Goal: Task Accomplishment & Management: Use online tool/utility

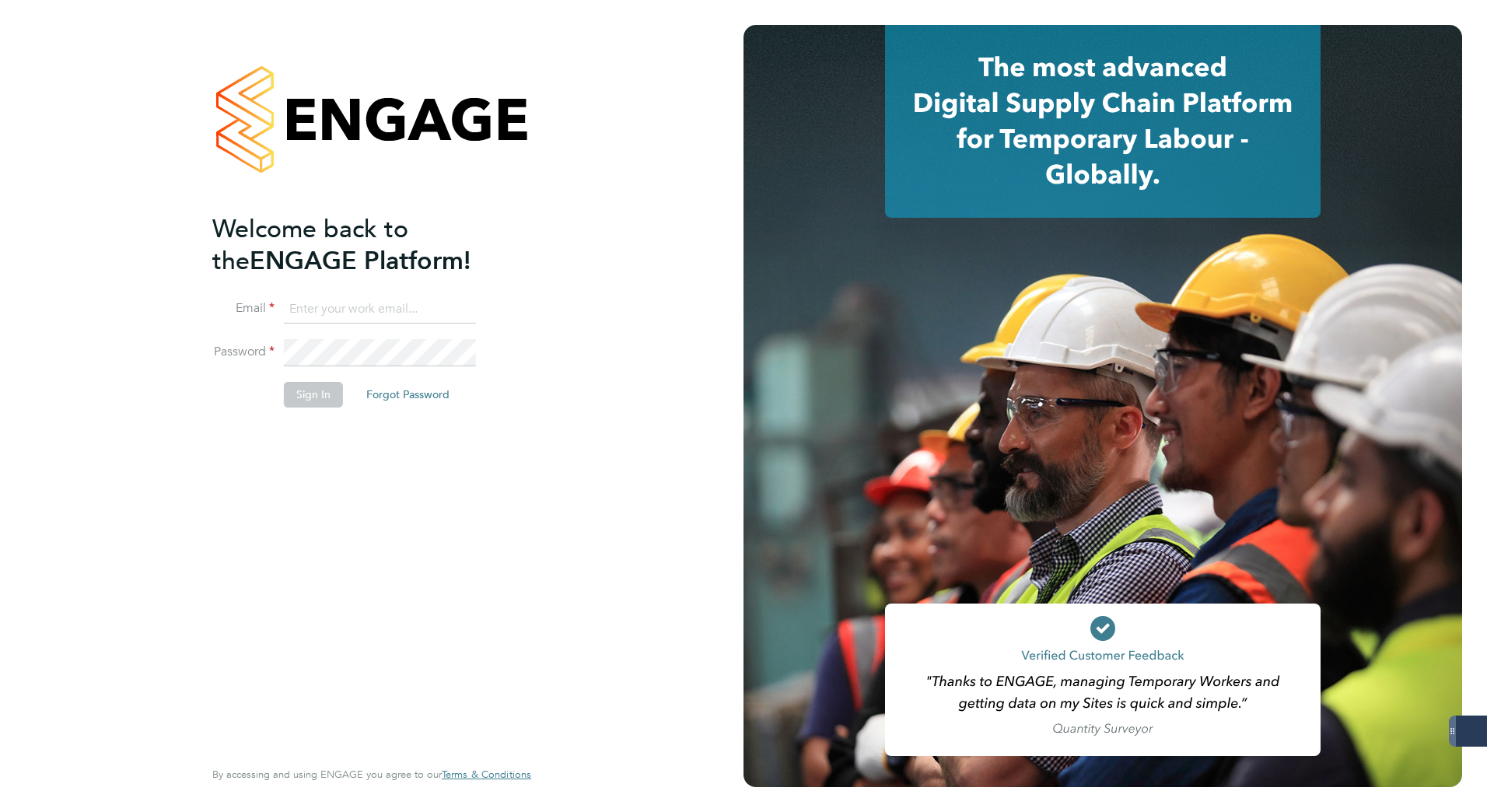
type input "karolina.linda@gattacaplc.com"
click at [300, 403] on button "Sign In" at bounding box center [313, 394] width 59 height 25
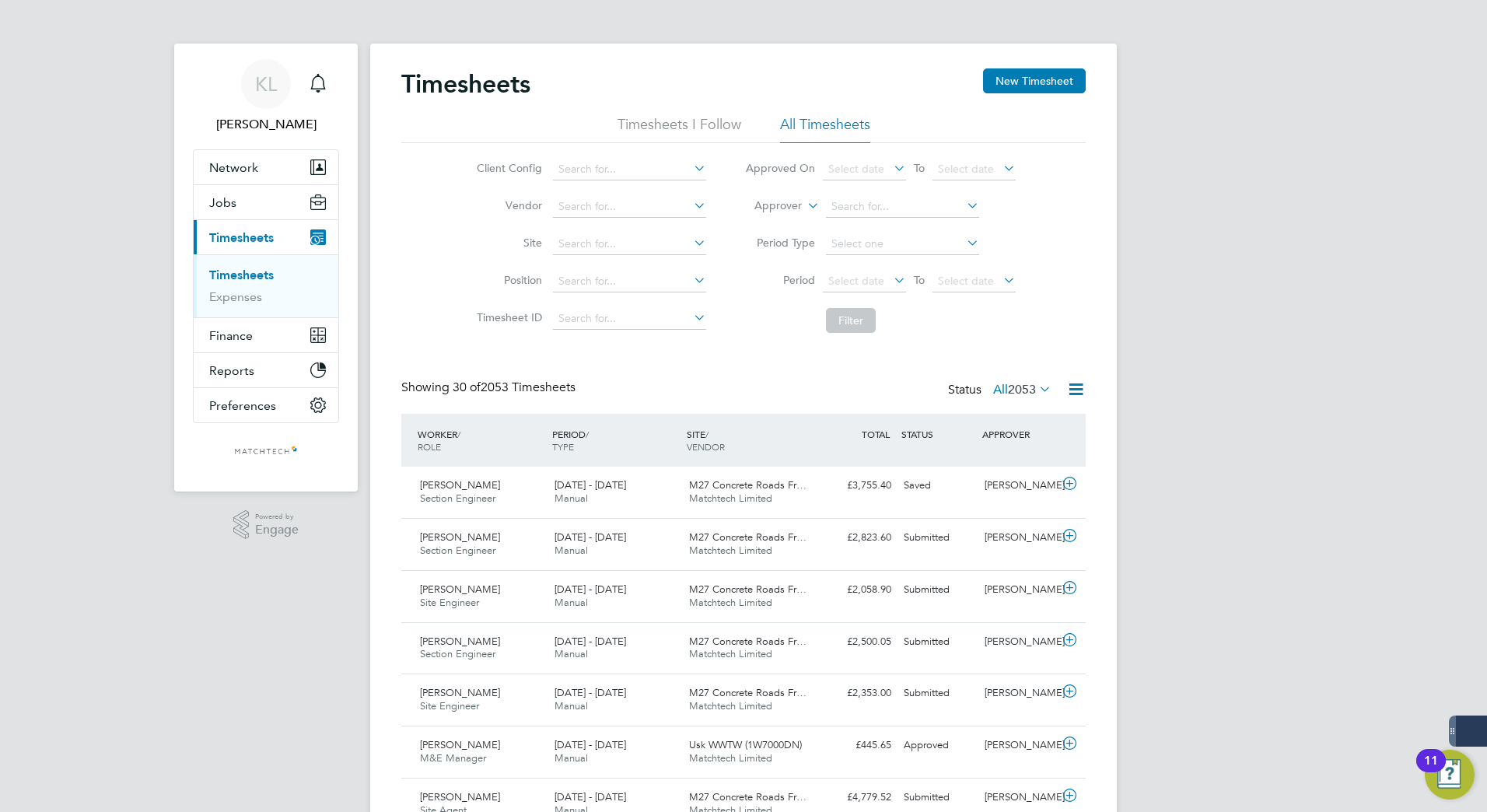
click at [844, 120] on li "All Timesheets" at bounding box center [826, 129] width 90 height 28
click at [216, 277] on link "Timesheets" at bounding box center [241, 275] width 65 height 15
click at [812, 128] on li "All Timesheets" at bounding box center [826, 129] width 90 height 28
click at [1070, 397] on icon at bounding box center [1076, 389] width 20 height 20
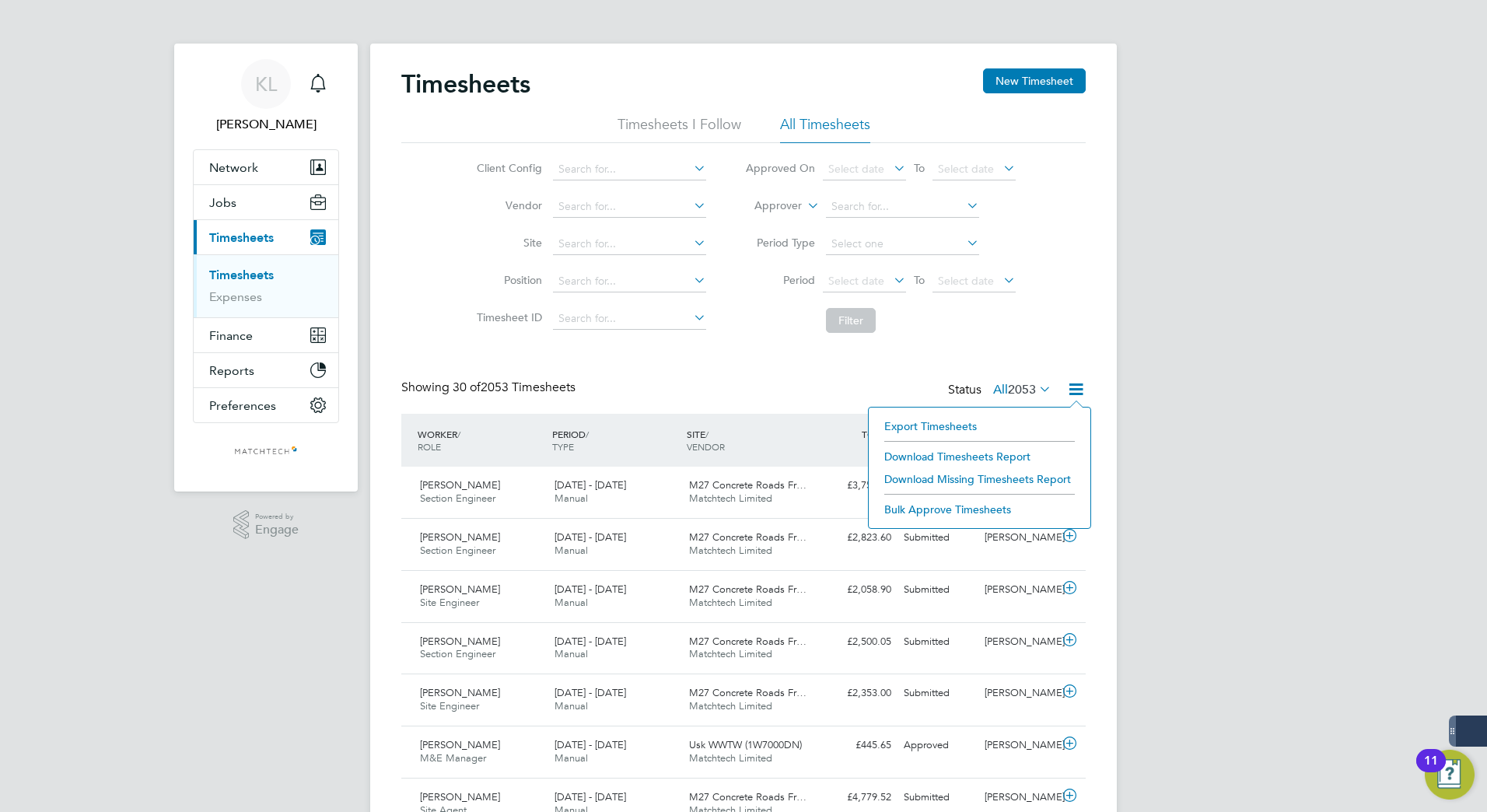
click at [907, 421] on li "Export Timesheets" at bounding box center [979, 426] width 206 height 22
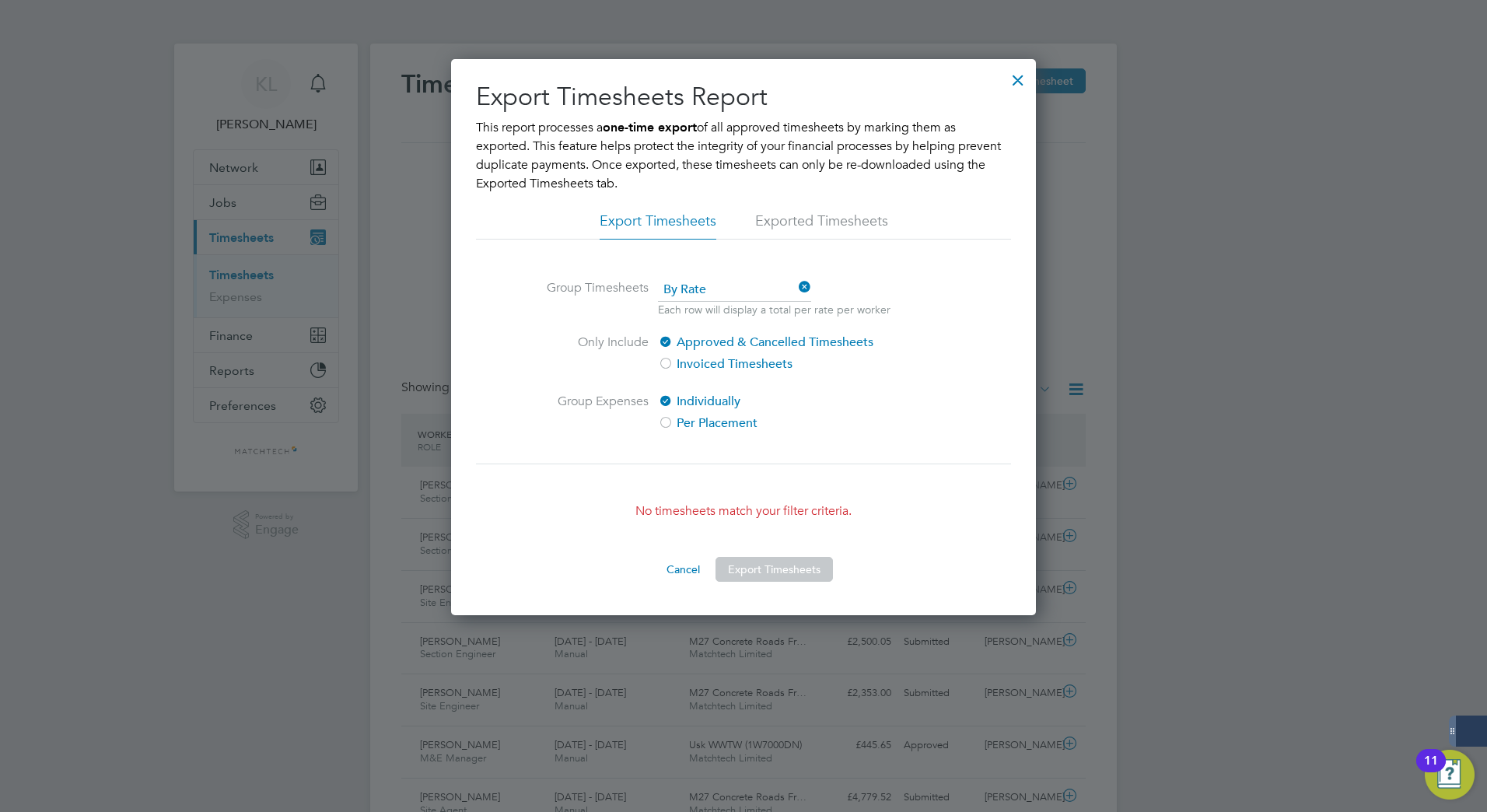
click at [682, 567] on button "Cancel" at bounding box center [683, 569] width 58 height 25
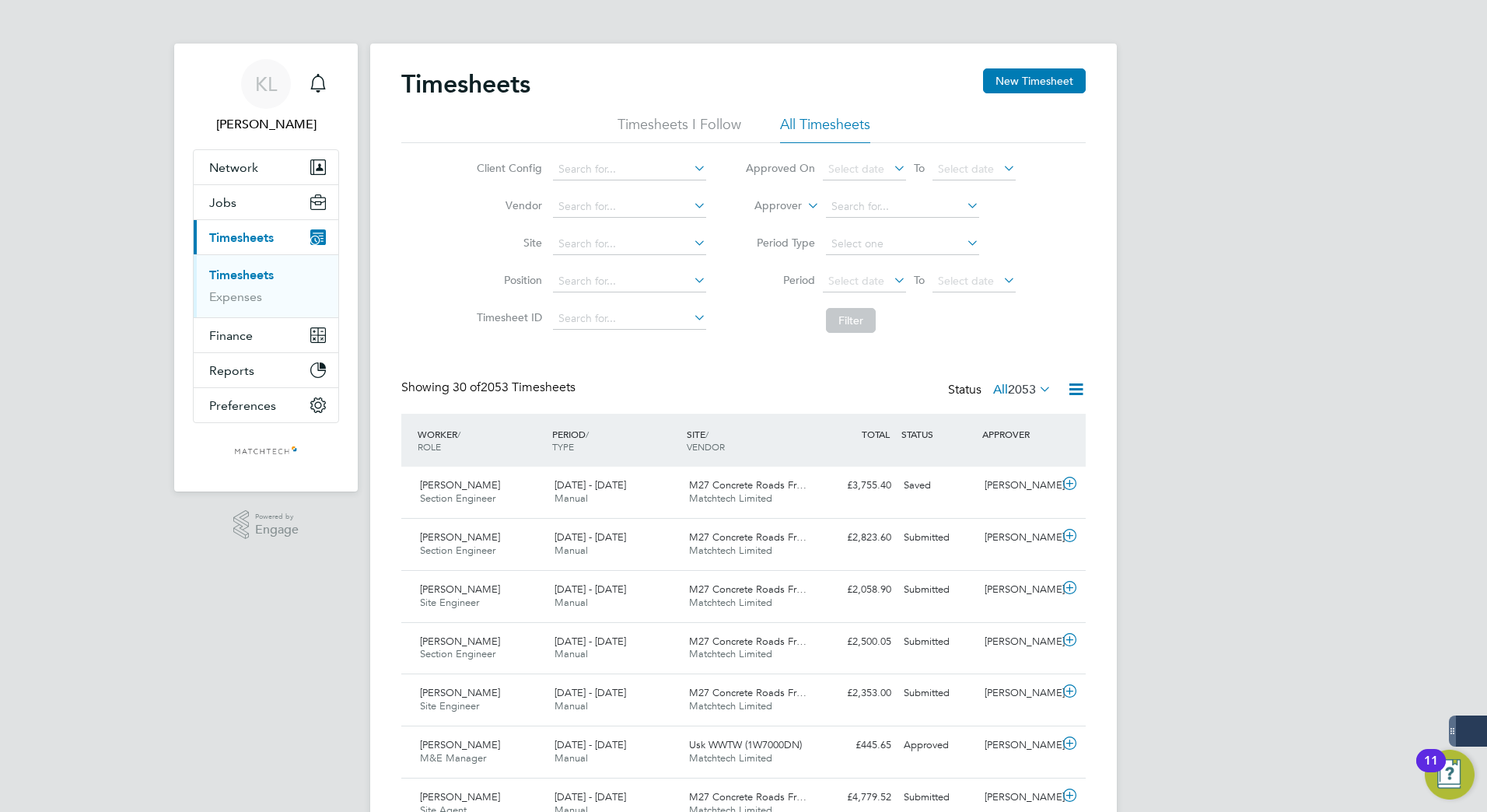
drag, startPoint x: 1334, startPoint y: 300, endPoint x: 1226, endPoint y: 338, distance: 114.5
click at [1036, 387] on icon at bounding box center [1036, 388] width 0 height 22
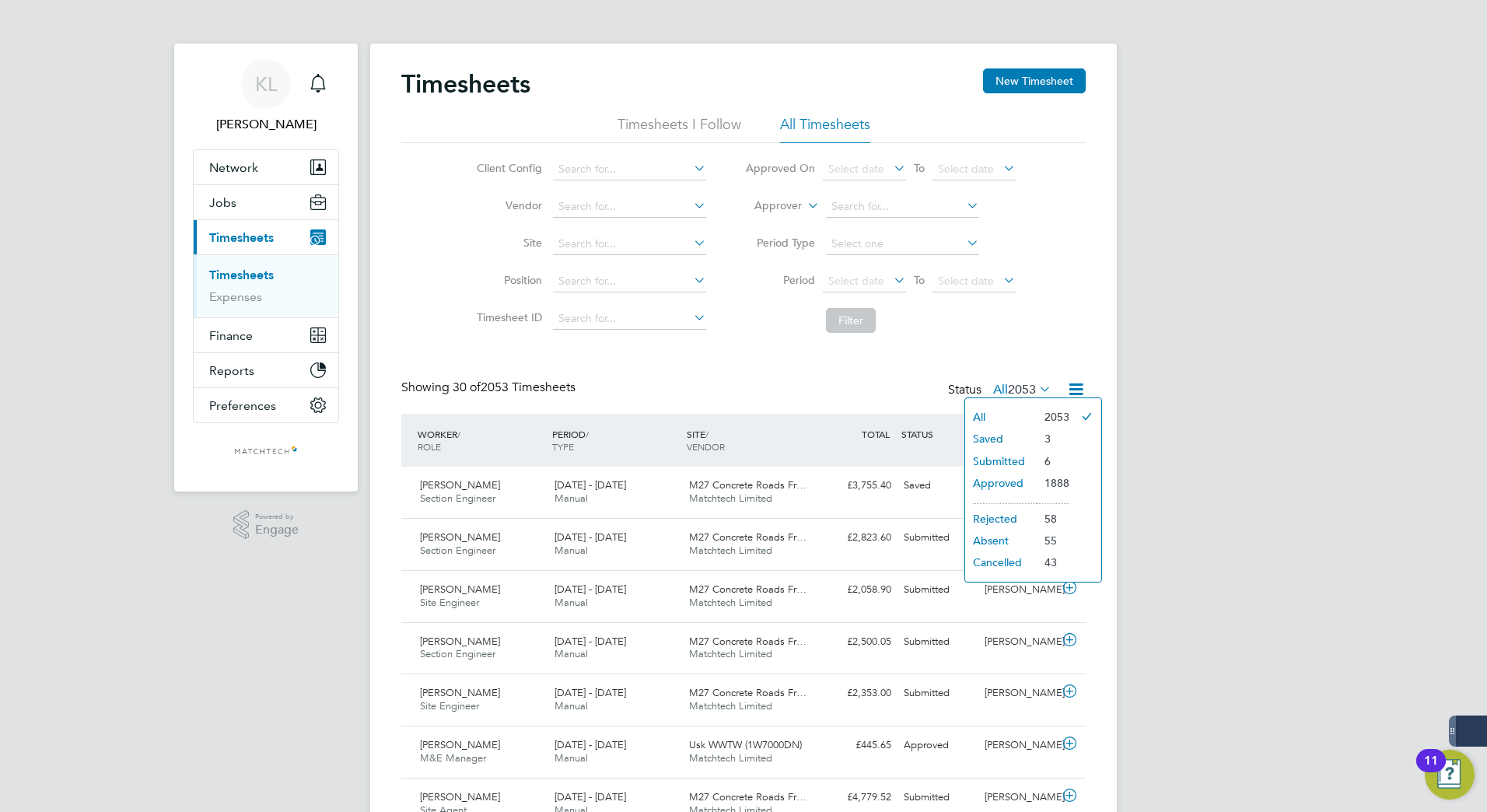
click at [991, 488] on li "Approved" at bounding box center [1001, 482] width 71 height 22
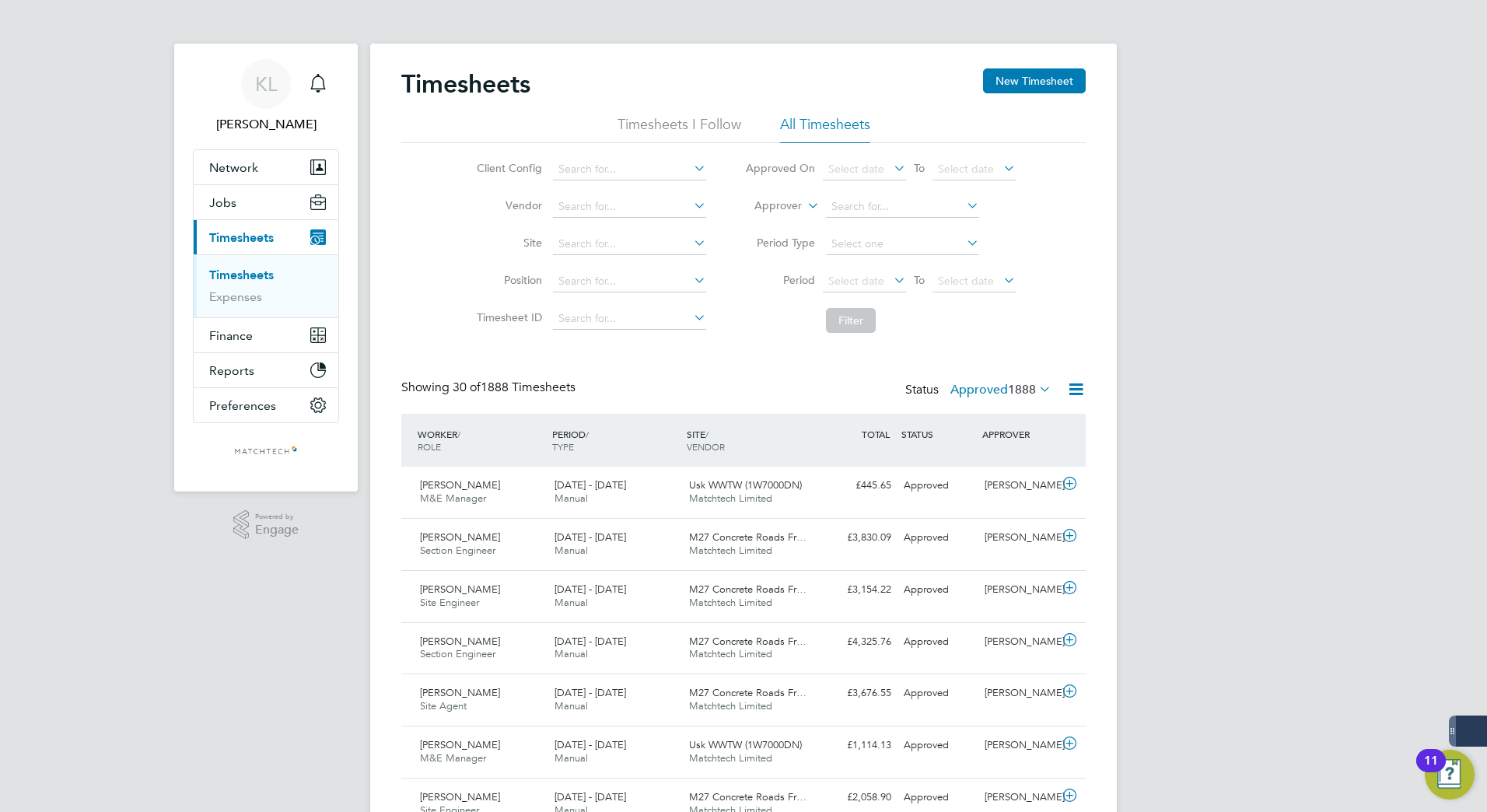
click at [1081, 396] on icon at bounding box center [1076, 389] width 20 height 20
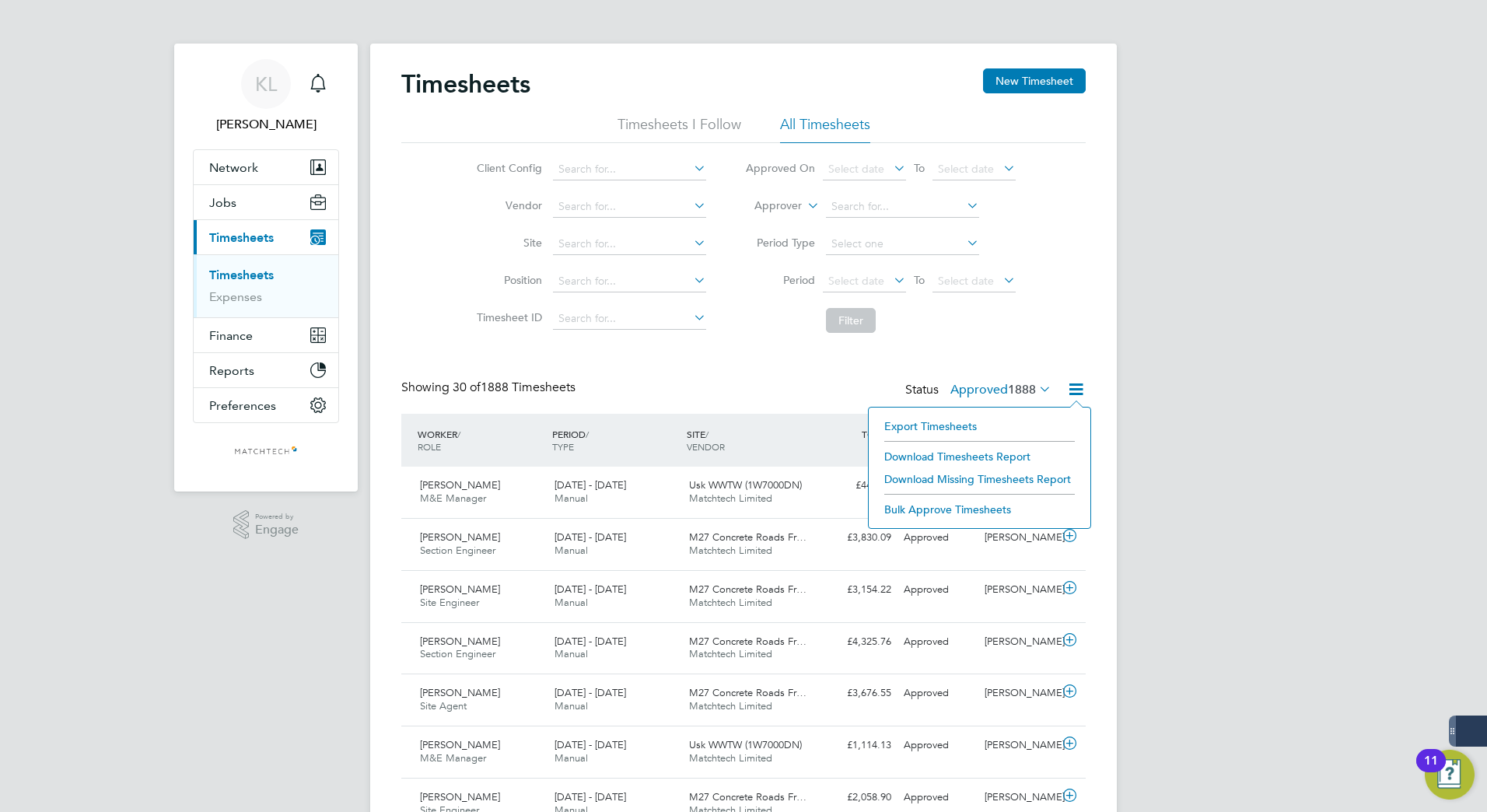
click at [931, 429] on li "Export Timesheets" at bounding box center [979, 426] width 206 height 22
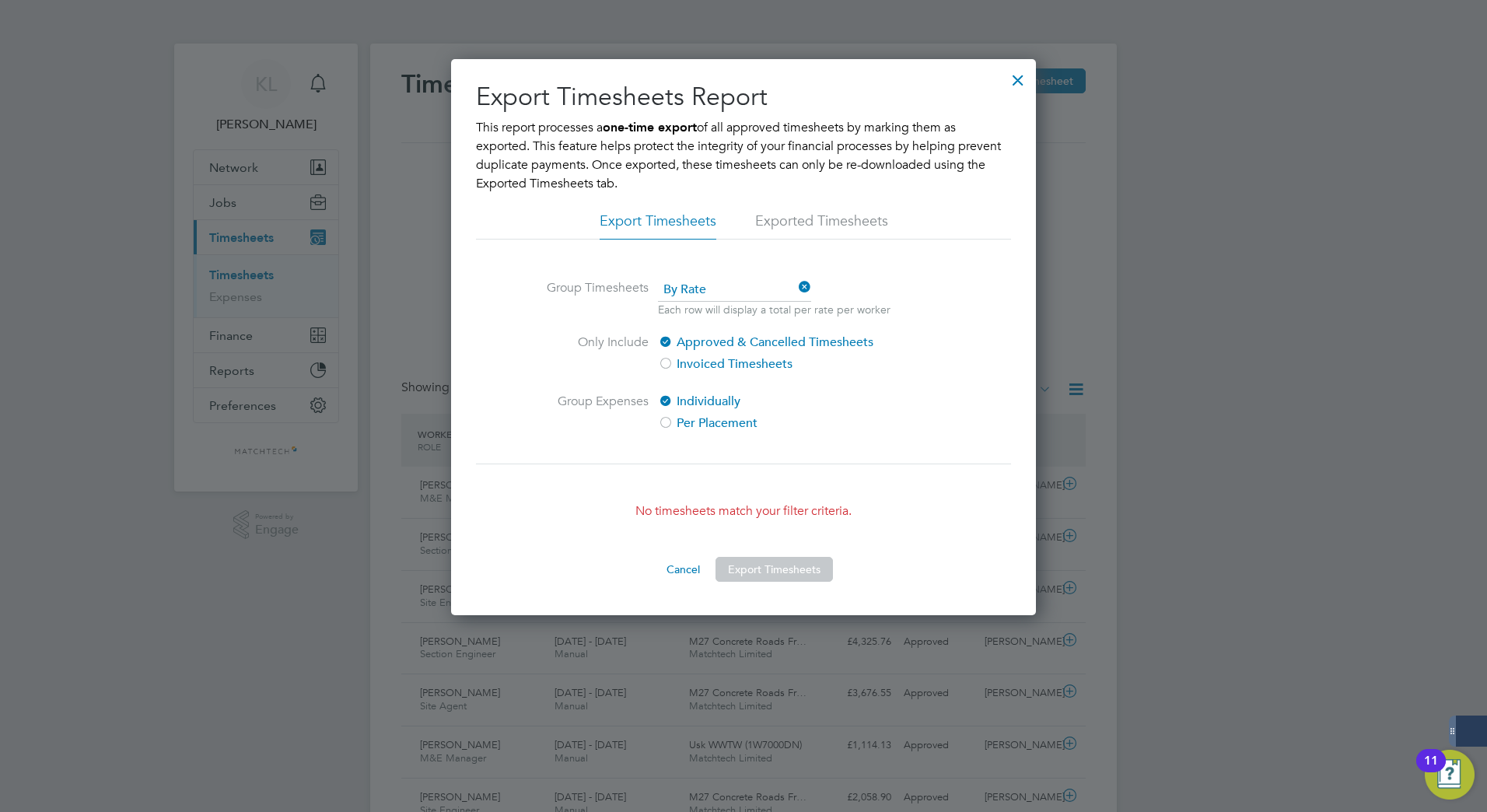
click at [682, 574] on button "Cancel" at bounding box center [683, 569] width 58 height 25
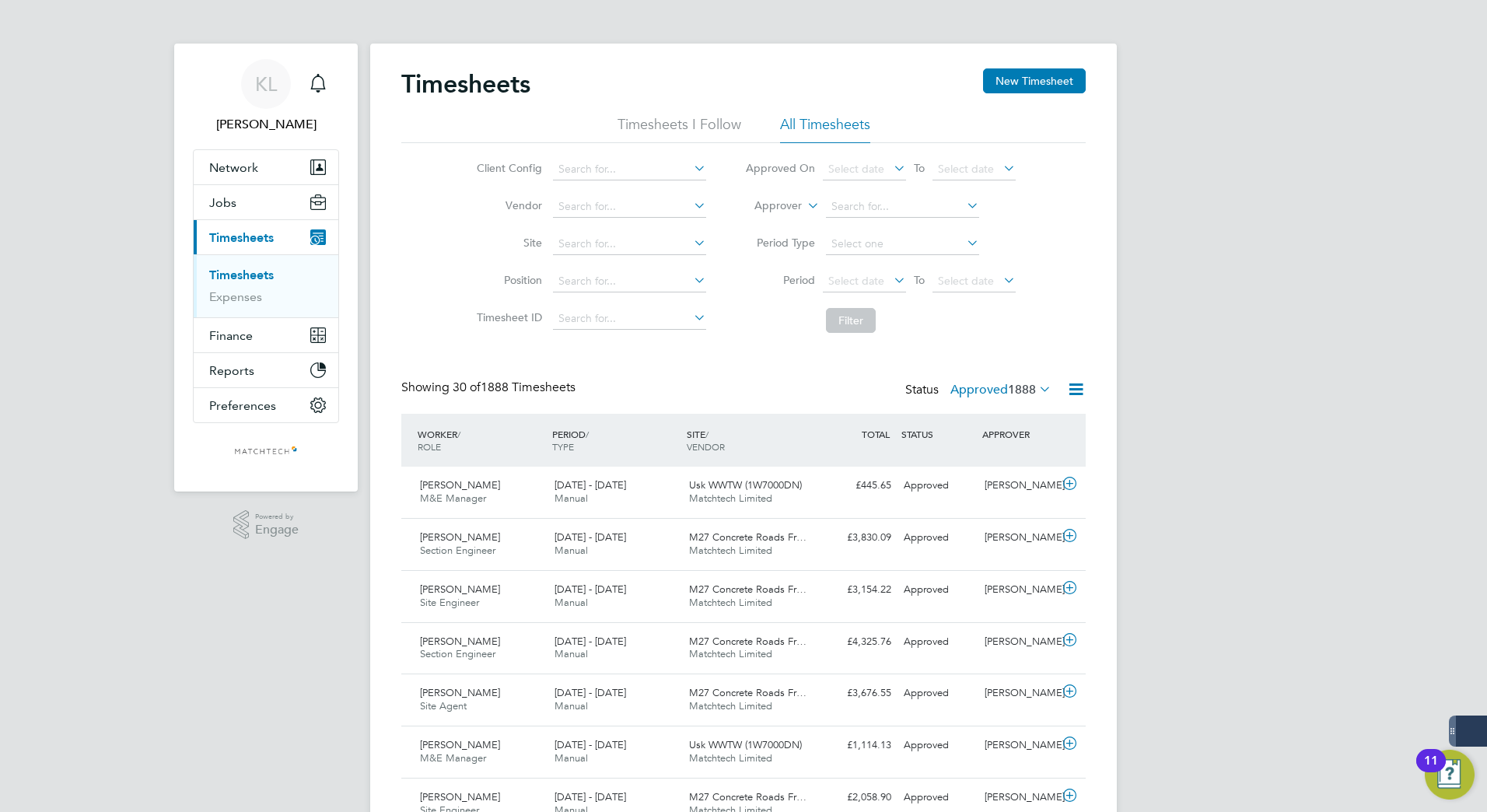
click at [981, 387] on label "Approved 1888" at bounding box center [1001, 389] width 101 height 16
click at [956, 416] on li "All" at bounding box center [980, 416] width 71 height 22
click at [235, 266] on ul "Timesheets Expenses" at bounding box center [266, 285] width 144 height 63
